Goal: Information Seeking & Learning: Understand process/instructions

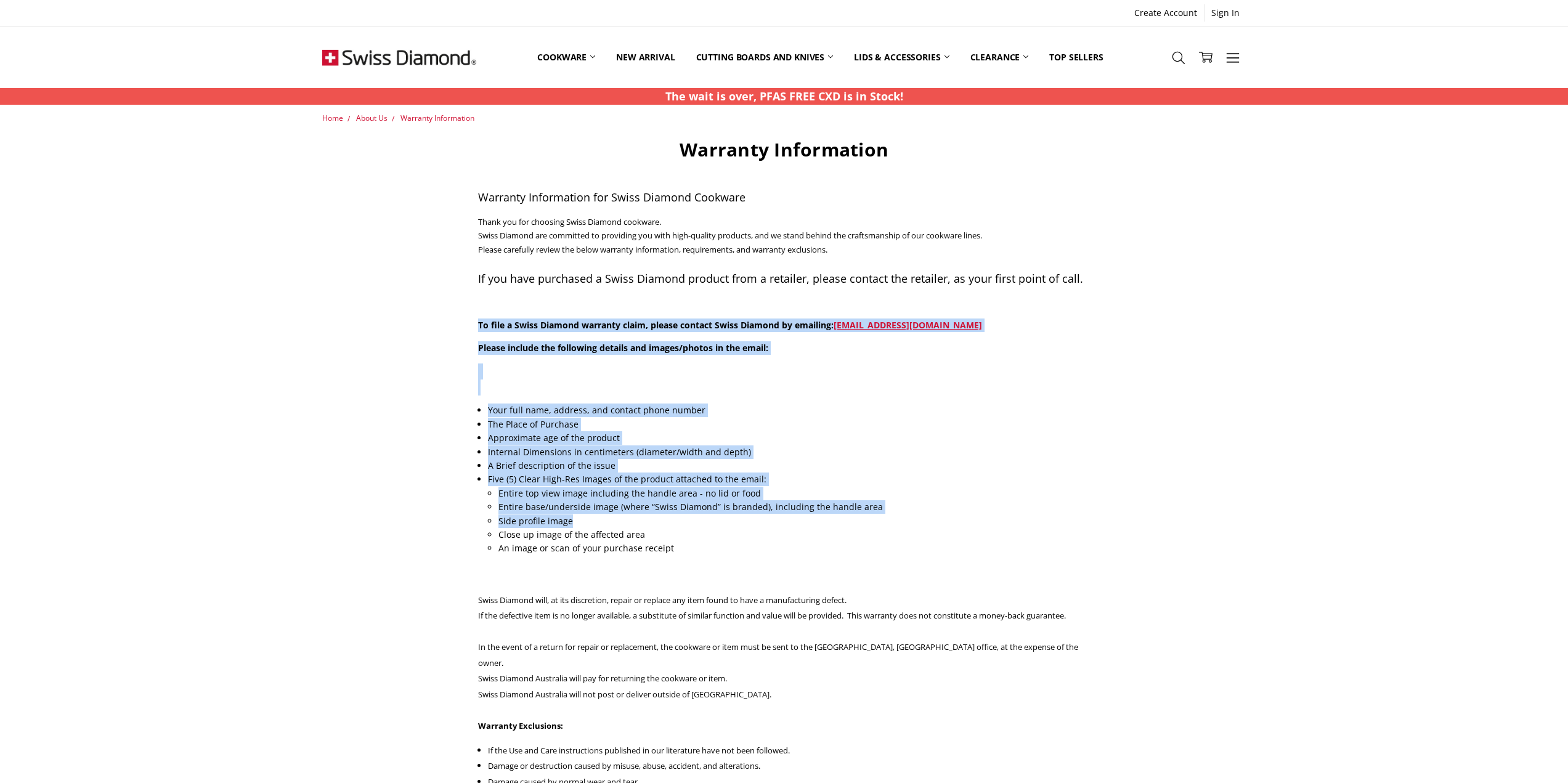
drag, startPoint x: 479, startPoint y: 325, endPoint x: 828, endPoint y: 521, distance: 400.3
click at [828, 521] on div "Warranty Information Warranty Information for Swiss Diamond Cookware Thank you …" at bounding box center [784, 742] width 626 height 1209
click at [980, 465] on li "A Brief description of the issue" at bounding box center [788, 466] width 601 height 14
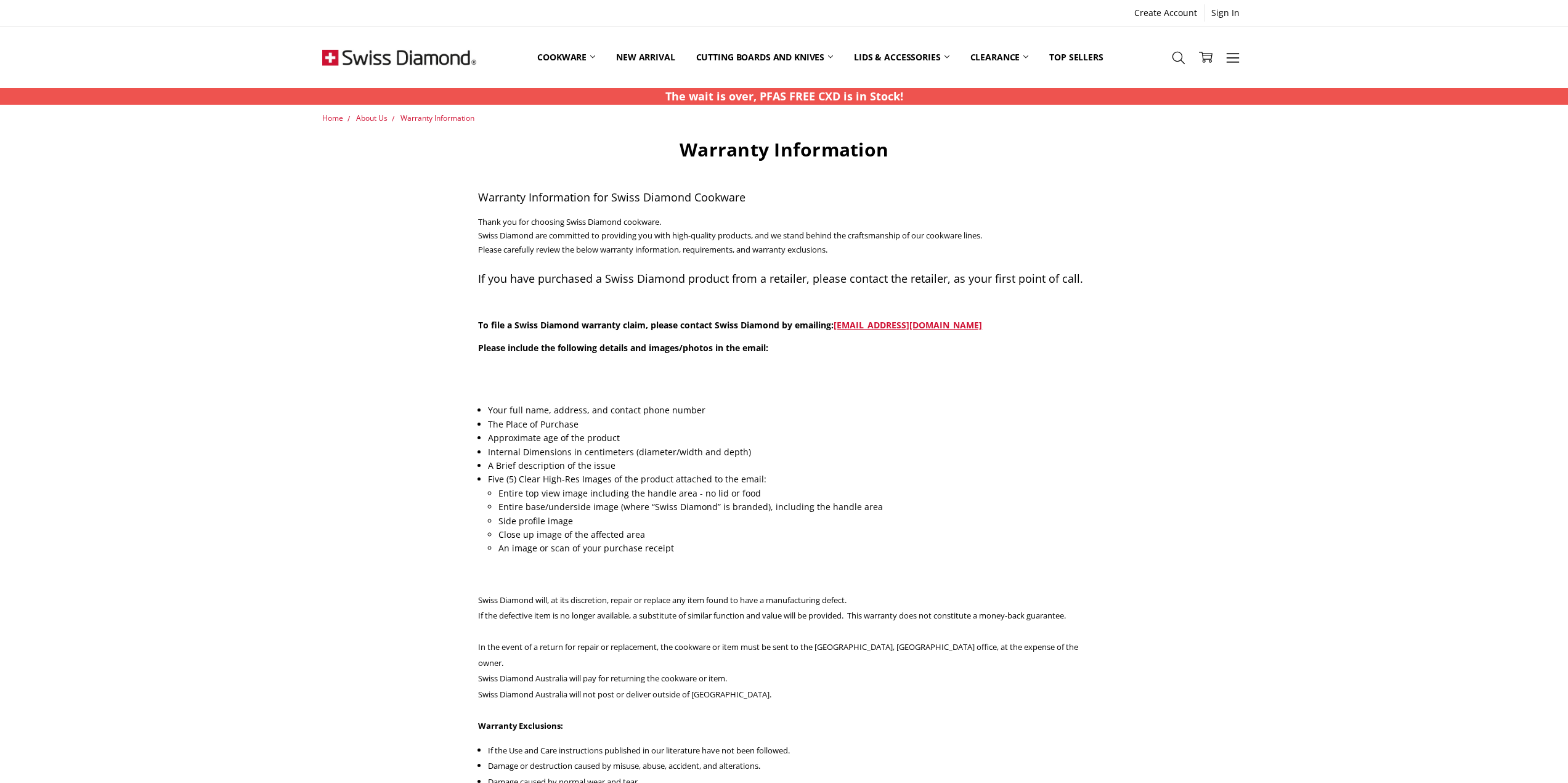
drag, startPoint x: 1049, startPoint y: 332, endPoint x: 835, endPoint y: 343, distance: 214.3
click at [843, 334] on div "Warranty Information Warranty Information for Swiss Diamond Cookware Thank you …" at bounding box center [784, 742] width 626 height 1209
drag, startPoint x: 474, startPoint y: 323, endPoint x: 804, endPoint y: 327, distance: 330.0
click at [804, 327] on div "Warranty Information Warranty Information for Swiss Diamond Cookware Thank you …" at bounding box center [784, 742] width 626 height 1209
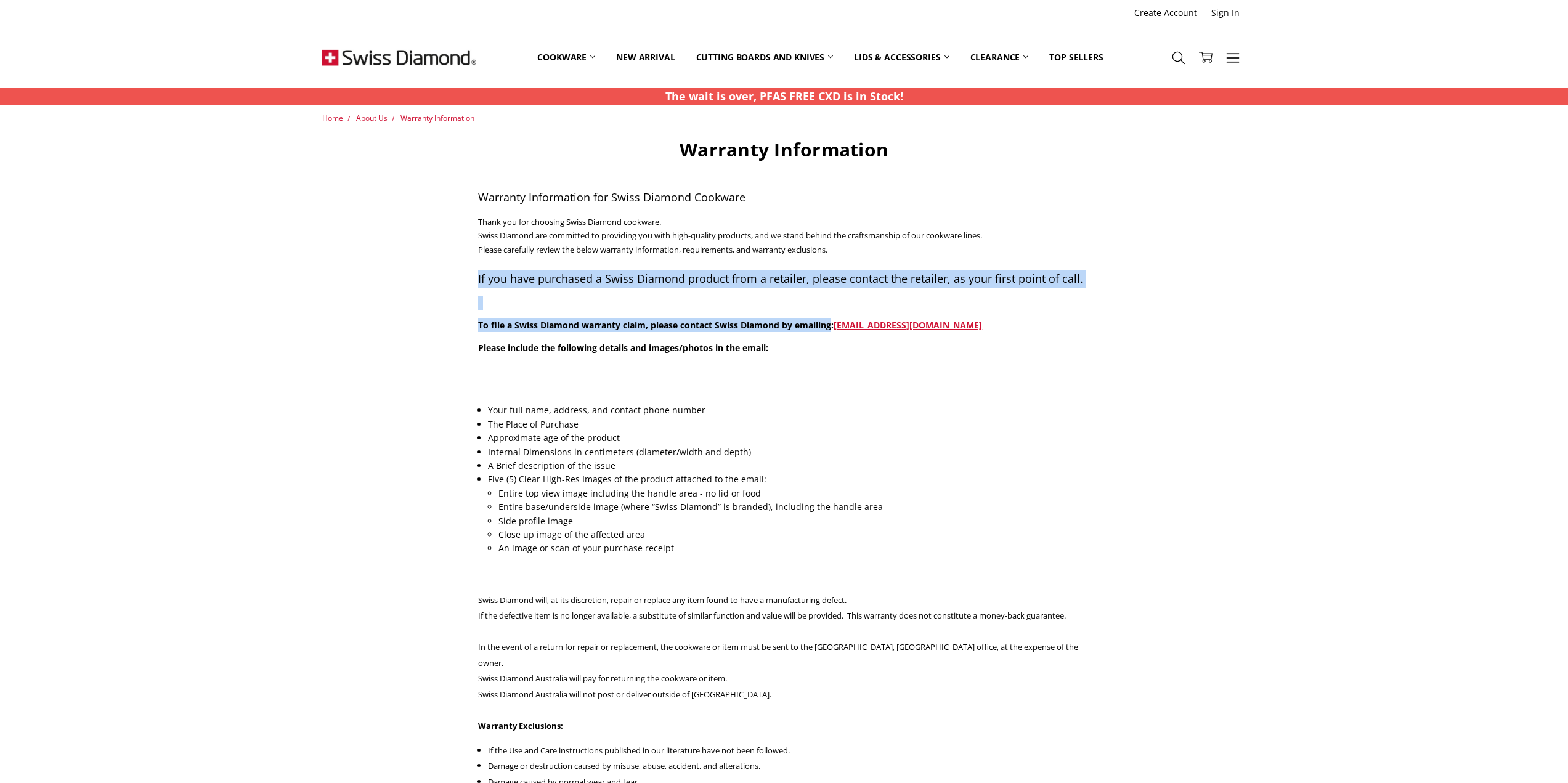
drag, startPoint x: 477, startPoint y: 273, endPoint x: 834, endPoint y: 325, distance: 360.8
click at [834, 325] on div "Warranty Information Warranty Information for Swiss Diamond Cookware Thank you …" at bounding box center [784, 742] width 626 height 1209
copy div "If you have purchased a Swiss Diamond product from a retailer, please contact t…"
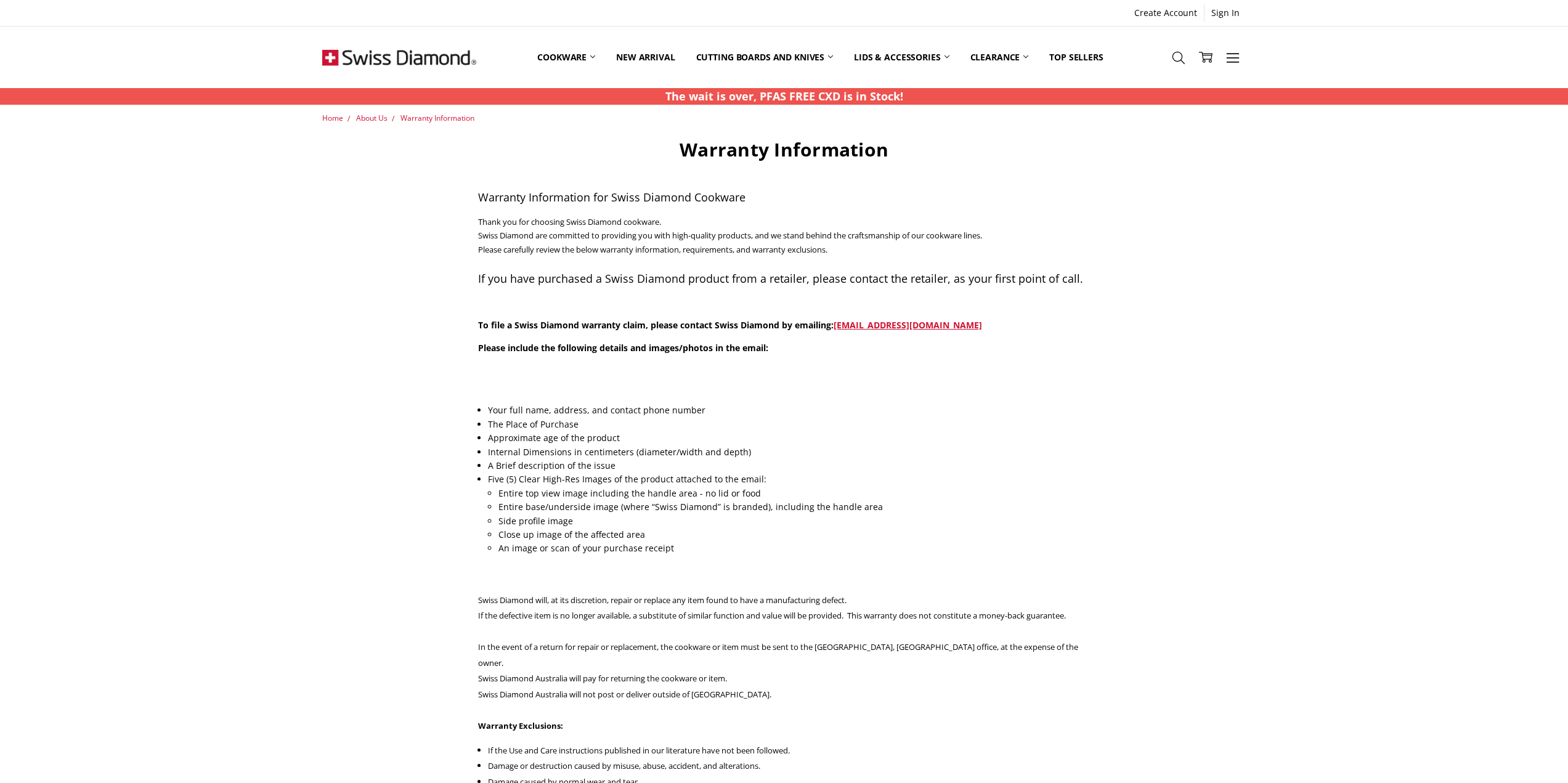
click at [1029, 495] on li "Entire top view image including the handle area - no lid or food" at bounding box center [794, 494] width 592 height 14
